Goal: Information Seeking & Learning: Learn about a topic

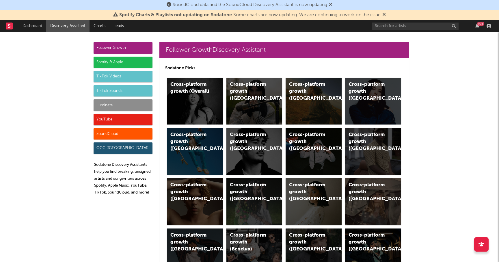
click at [127, 63] on div "Spotify & Apple" at bounding box center [123, 63] width 59 height 12
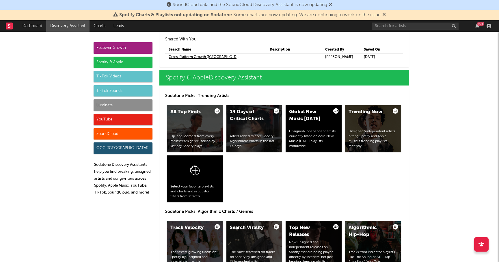
scroll to position [625, 0]
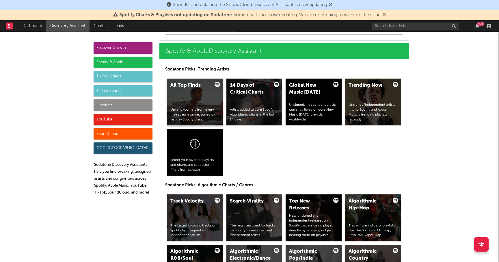
click at [198, 96] on div "All Top Finds Up-and-comers from every mainstream genre, sorted by last day Spo…" at bounding box center [195, 102] width 56 height 47
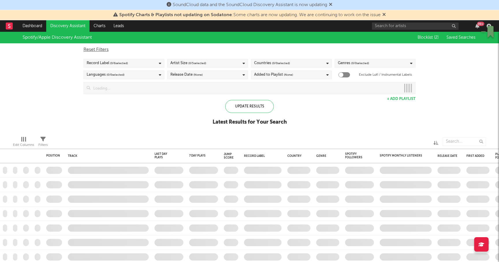
checkbox input "true"
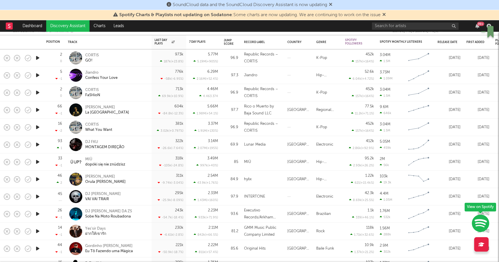
click at [38, 196] on icon "button" at bounding box center [38, 196] width 6 height 7
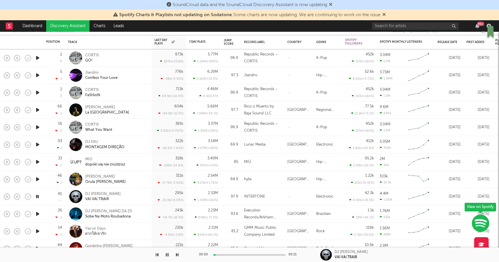
click at [38, 196] on icon "button" at bounding box center [37, 196] width 5 height 7
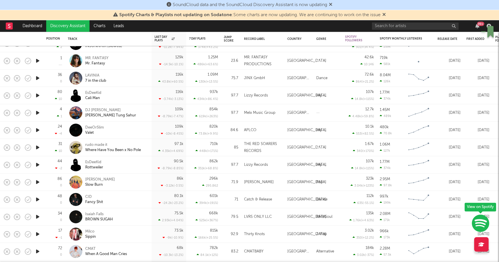
click at [35, 199] on icon "button" at bounding box center [38, 199] width 6 height 7
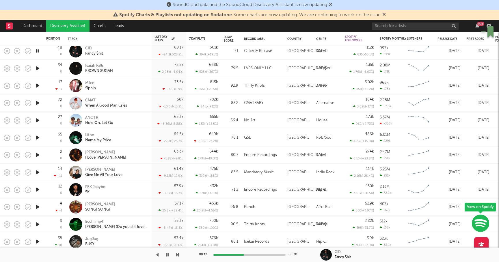
click at [38, 223] on icon "button" at bounding box center [38, 223] width 6 height 7
click at [223, 254] on div at bounding box center [249, 254] width 72 height 1
click at [111, 225] on div "Jamie (Do you still love me?)" at bounding box center [116, 226] width 62 height 5
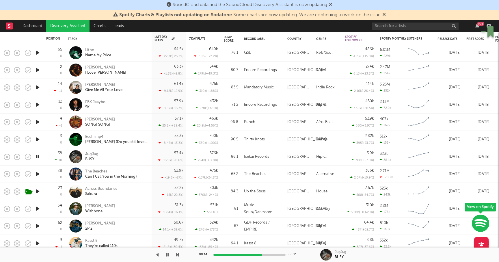
click at [39, 156] on icon "button" at bounding box center [37, 156] width 5 height 7
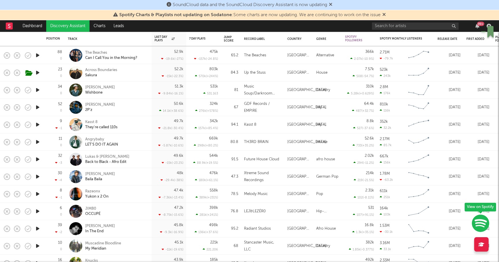
click at [37, 227] on icon "button" at bounding box center [38, 228] width 6 height 7
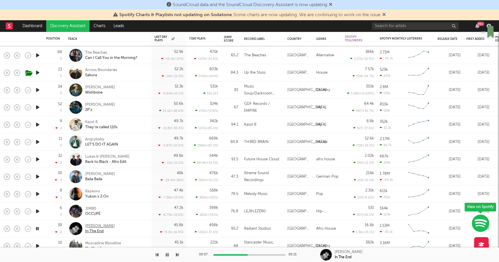
click at [95, 231] on div "In The End" at bounding box center [100, 231] width 30 height 5
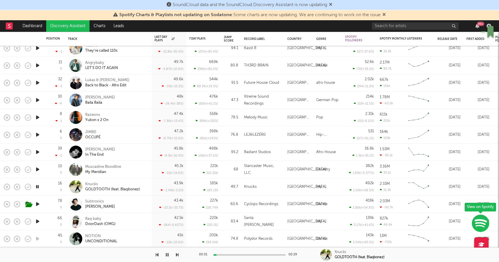
click at [39, 170] on icon "button" at bounding box center [38, 169] width 6 height 7
click at [37, 150] on icon "button" at bounding box center [38, 151] width 6 height 7
click at [37, 151] on icon "button" at bounding box center [37, 151] width 5 height 7
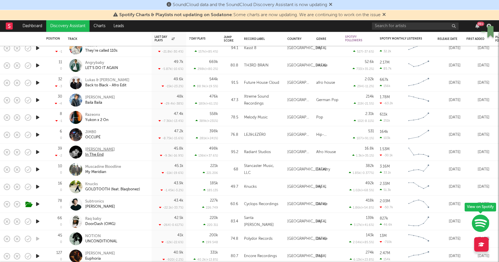
click at [96, 148] on div "Aden Lou" at bounding box center [100, 149] width 30 height 5
click at [40, 202] on icon "button" at bounding box center [38, 203] width 6 height 7
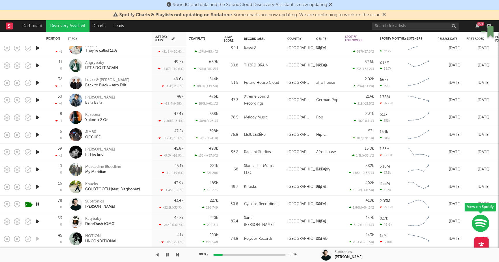
click at [40, 203] on icon "button" at bounding box center [37, 203] width 5 height 7
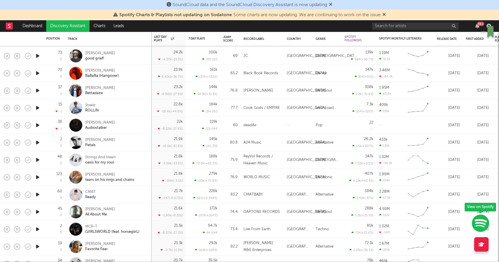
click at [36, 227] on icon "button" at bounding box center [38, 228] width 6 height 7
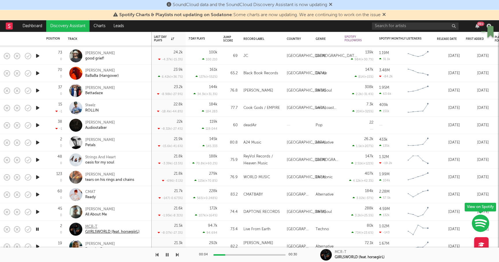
click at [94, 225] on div "MCR-T" at bounding box center [112, 226] width 54 height 5
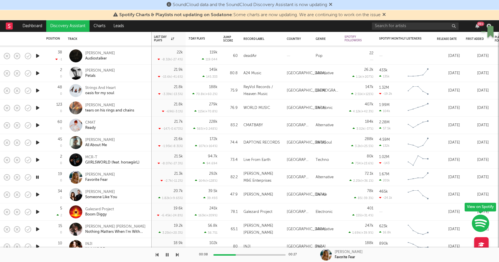
click at [38, 177] on icon "button" at bounding box center [37, 176] width 5 height 7
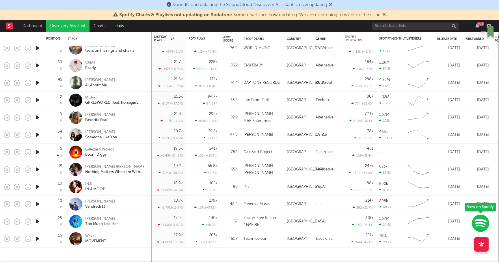
click at [39, 151] on icon "button" at bounding box center [38, 151] width 6 height 7
click at [95, 150] on div "Galezard Project" at bounding box center [99, 149] width 29 height 5
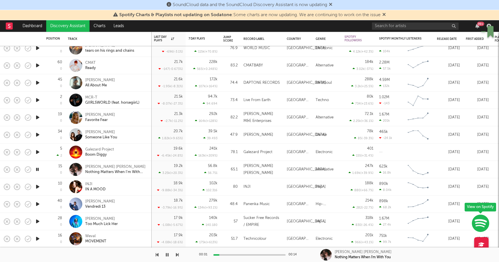
click at [36, 169] on icon "button" at bounding box center [37, 169] width 5 height 7
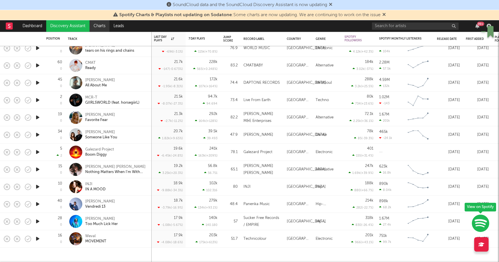
click at [98, 25] on link "Charts" at bounding box center [99, 26] width 20 height 12
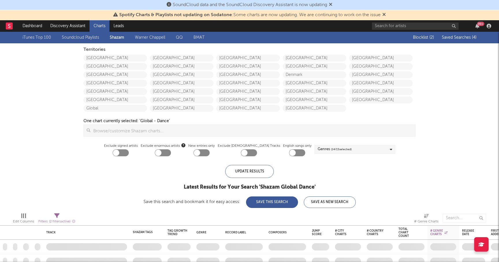
click at [462, 39] on span "Saved Searches ( 4 )" at bounding box center [459, 37] width 35 height 4
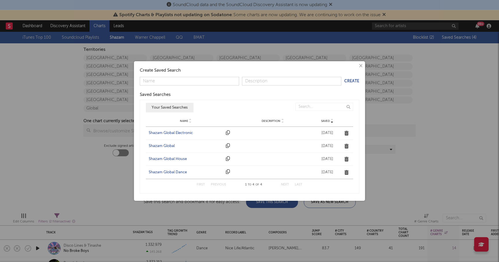
click at [167, 171] on div "Shazam Global Dance" at bounding box center [186, 172] width 74 height 6
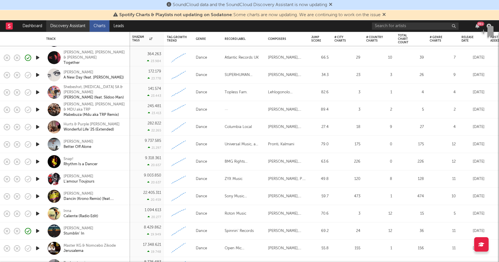
click at [74, 27] on link "Discovery Assistant" at bounding box center [67, 26] width 43 height 12
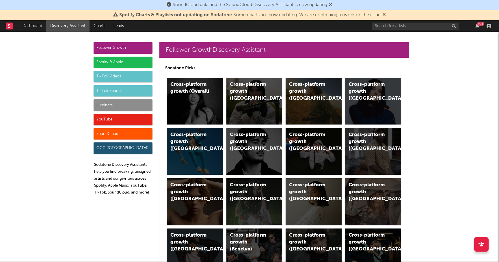
click at [130, 101] on div "Luminate" at bounding box center [123, 105] width 59 height 12
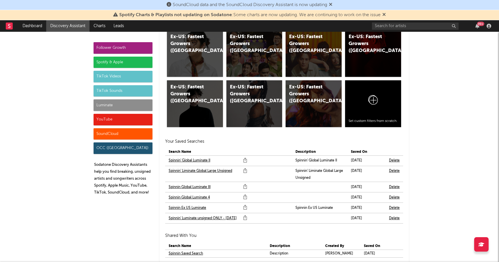
scroll to position [3628, 0]
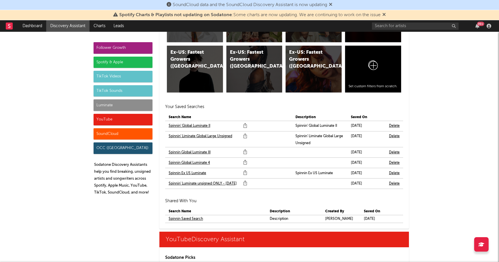
click at [188, 163] on link "Spinnin Global Luminate 4" at bounding box center [189, 162] width 41 height 7
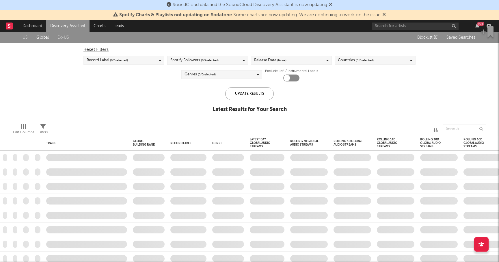
checkbox input "true"
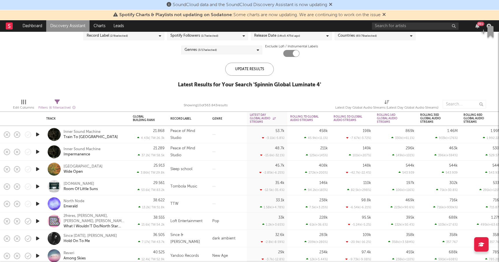
click at [37, 169] on icon "button" at bounding box center [38, 168] width 6 height 7
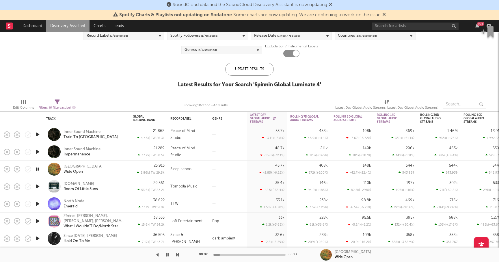
click at [178, 252] on icon "button" at bounding box center [177, 254] width 3 height 5
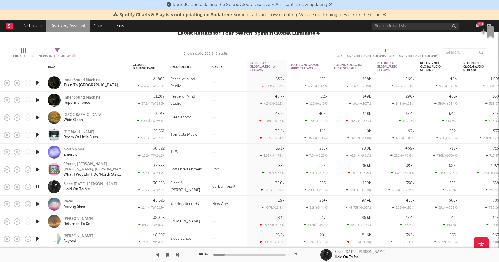
click at [38, 185] on icon "button" at bounding box center [37, 186] width 5 height 7
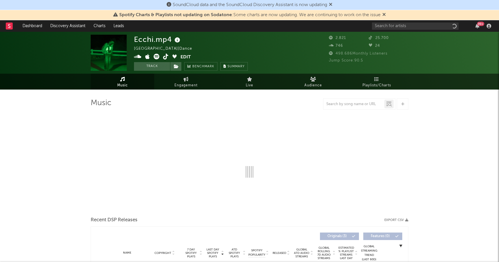
select select "1w"
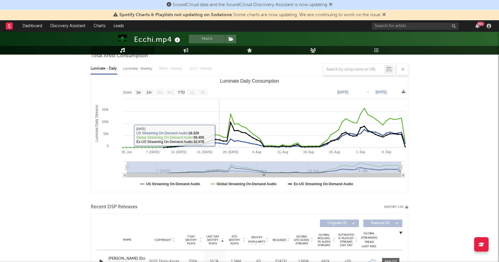
scroll to position [128, 0]
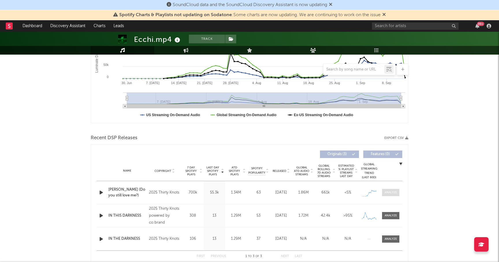
click at [393, 192] on div at bounding box center [390, 192] width 12 height 4
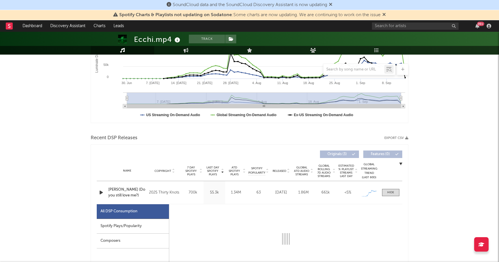
select select "1w"
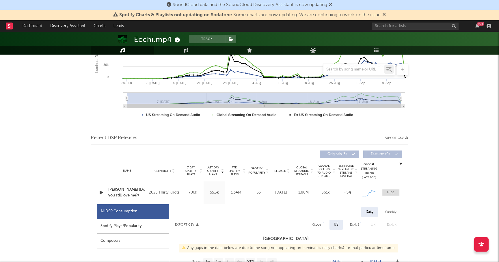
click at [123, 222] on div "Spotify Plays/Popularity" at bounding box center [133, 226] width 72 height 15
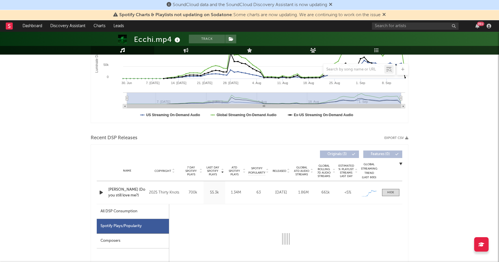
select select "1w"
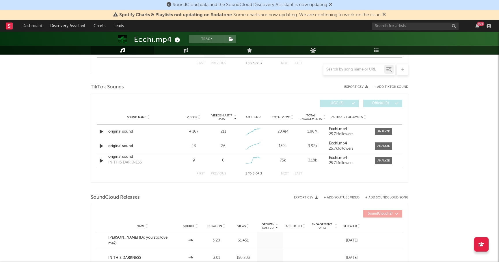
scroll to position [594, 0]
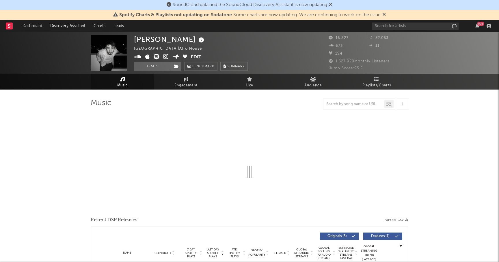
select select "1w"
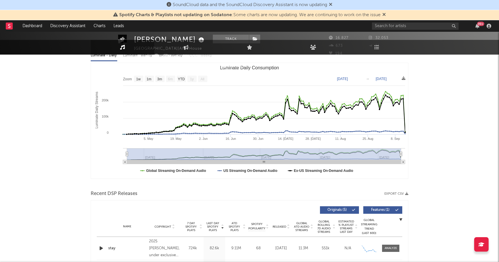
scroll to position [115, 0]
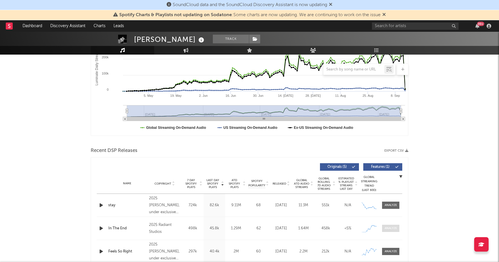
click at [389, 230] on div at bounding box center [390, 228] width 12 height 4
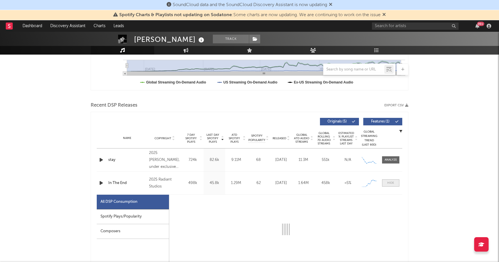
select select "1w"
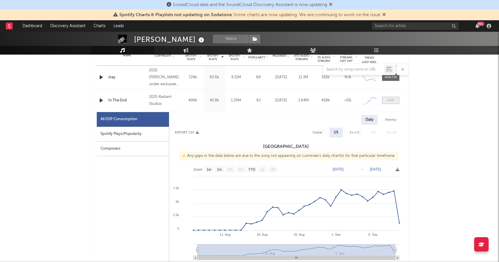
scroll to position [252, 0]
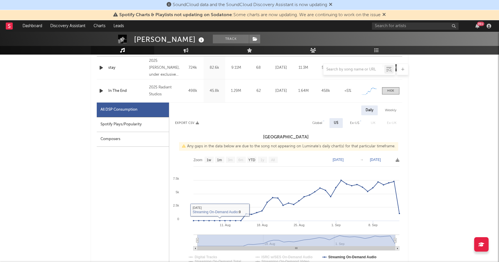
click at [142, 126] on div "Spotify Plays/Popularity" at bounding box center [133, 124] width 72 height 15
select select "1w"
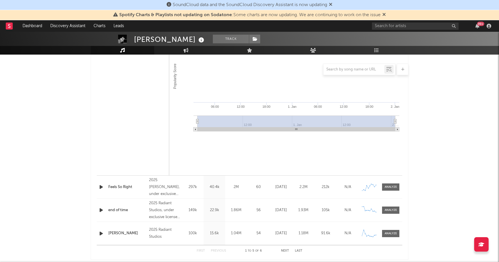
scroll to position [471, 0]
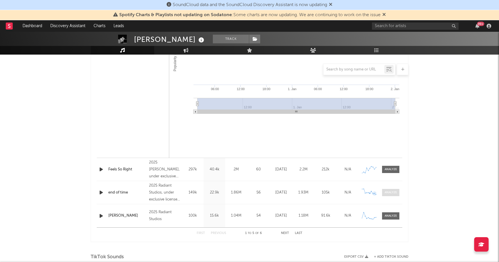
click at [393, 191] on div at bounding box center [390, 192] width 12 height 4
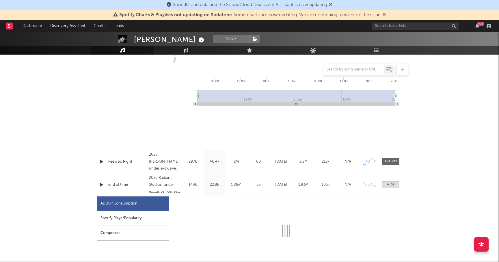
select select "1w"
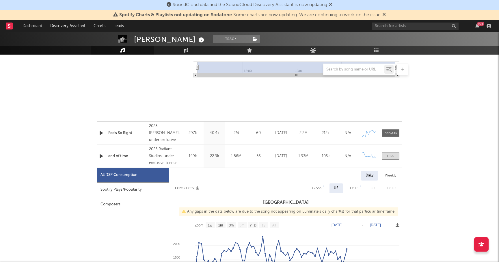
scroll to position [505, 0]
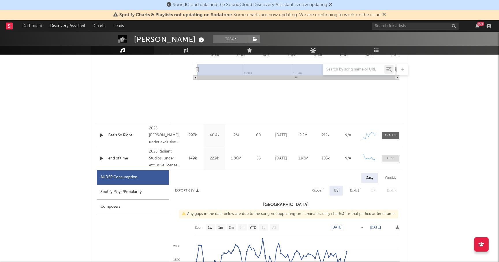
click at [144, 192] on div "Spotify Plays/Popularity" at bounding box center [133, 192] width 72 height 15
select select "1w"
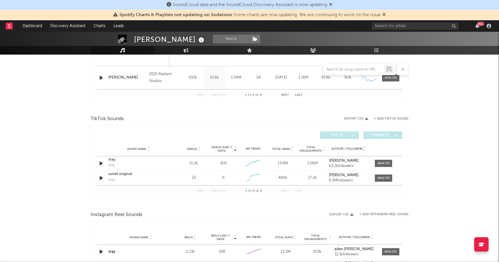
scroll to position [885, 0]
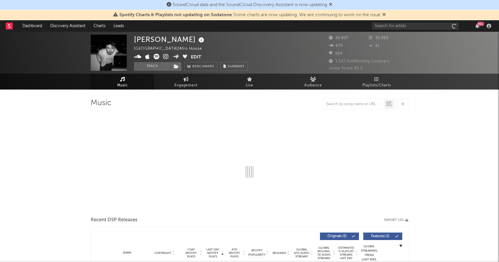
select select "1w"
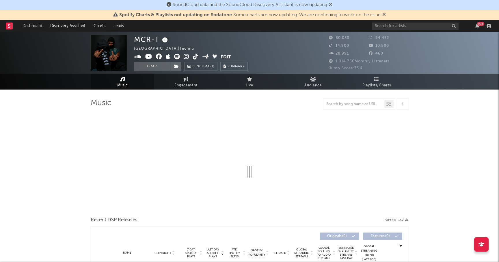
select select "6m"
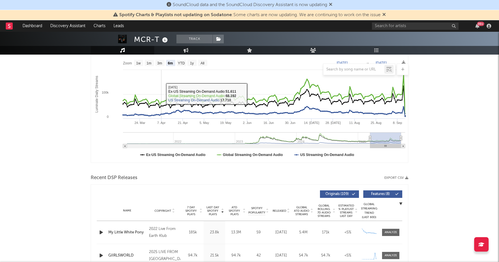
scroll to position [160, 0]
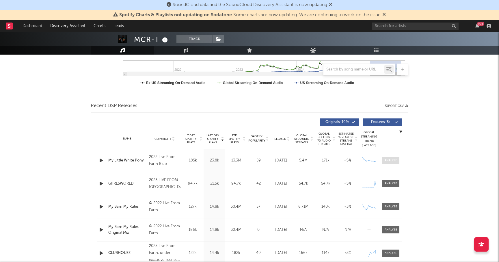
click at [391, 157] on span at bounding box center [390, 160] width 17 height 7
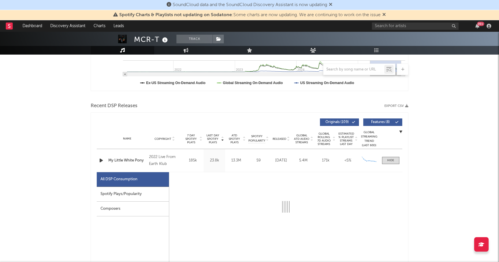
click at [154, 193] on div "Spotify Plays/Popularity" at bounding box center [133, 194] width 72 height 15
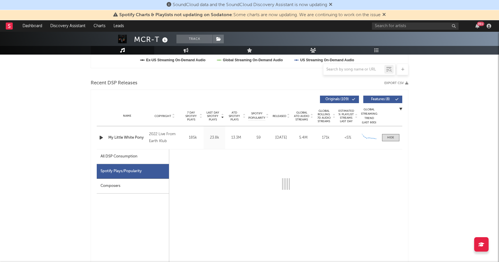
scroll to position [234, 0]
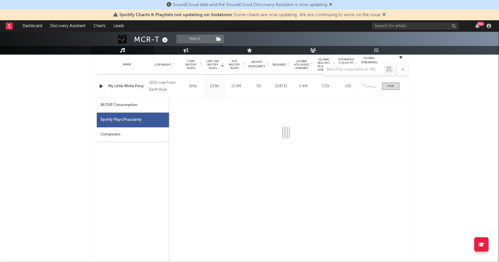
select select "6m"
select select "1w"
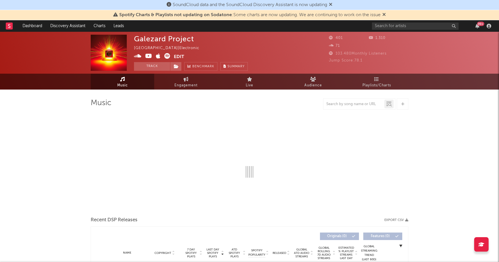
select select "1w"
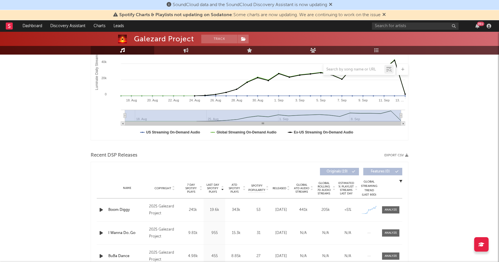
scroll to position [136, 0]
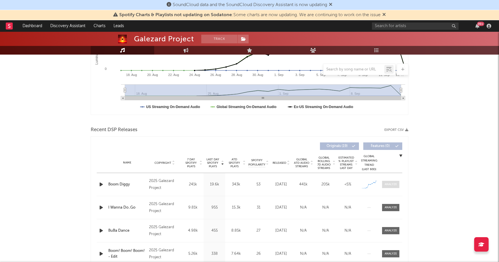
click at [397, 184] on div at bounding box center [390, 184] width 12 height 4
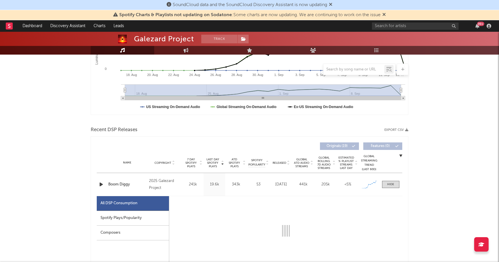
select select "1w"
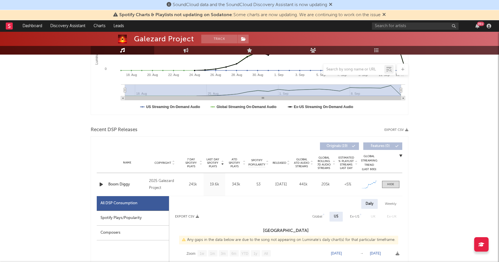
click at [123, 220] on div "Spotify Plays/Popularity" at bounding box center [133, 218] width 72 height 15
select select "1w"
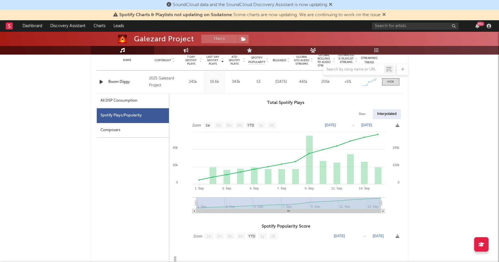
scroll to position [245, 0]
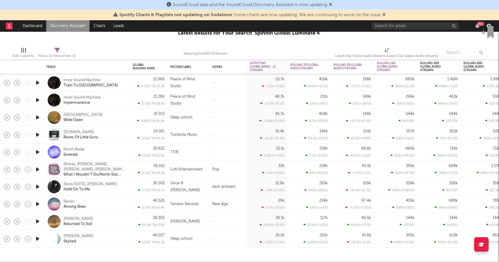
click at [64, 25] on link "Discovery Assistant" at bounding box center [67, 26] width 43 height 12
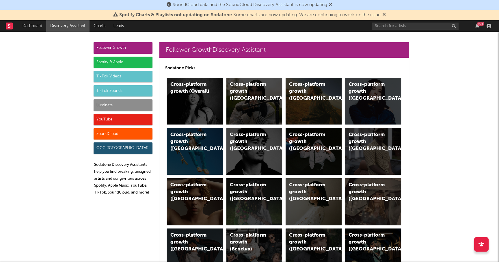
click at [114, 103] on div "Luminate" at bounding box center [123, 105] width 59 height 12
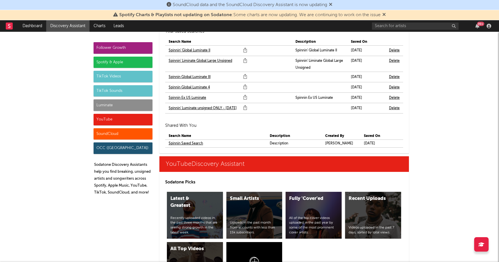
scroll to position [3703, 0]
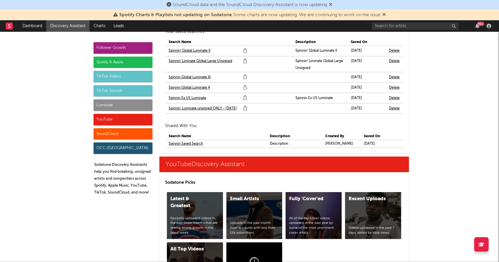
click at [194, 143] on link "Spinnin Saved Search" at bounding box center [186, 143] width 34 height 7
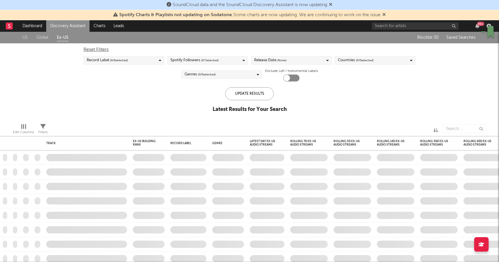
checkbox input "true"
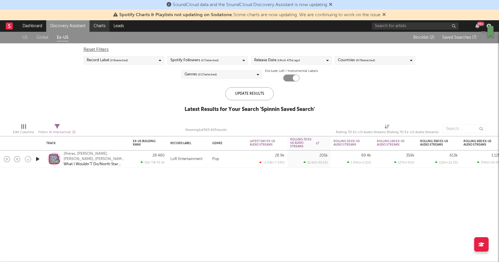
click at [100, 25] on link "Charts" at bounding box center [99, 26] width 20 height 12
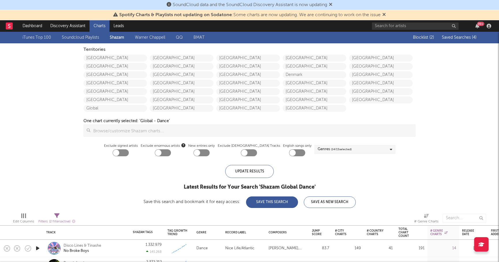
click at [449, 38] on span "Saved Searches ( 4 )" at bounding box center [459, 37] width 35 height 4
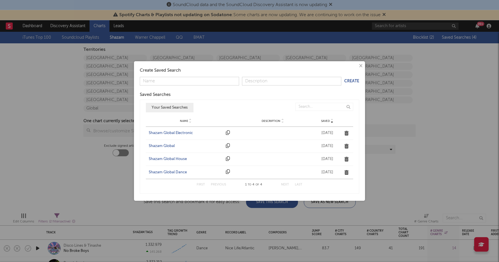
click at [162, 158] on div "Shazam Global House" at bounding box center [186, 159] width 74 height 6
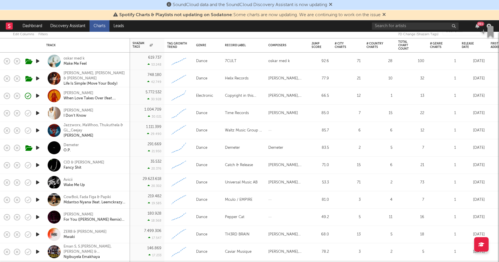
click at [36, 216] on icon "button" at bounding box center [38, 216] width 6 height 7
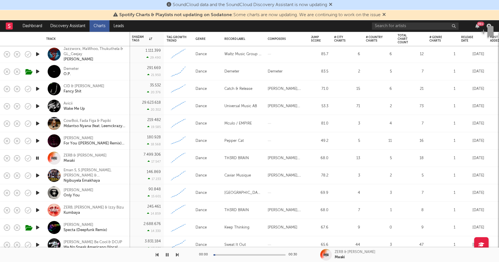
click at [167, 253] on icon "button" at bounding box center [167, 254] width 3 height 5
